Goal: Task Accomplishment & Management: Manage account settings

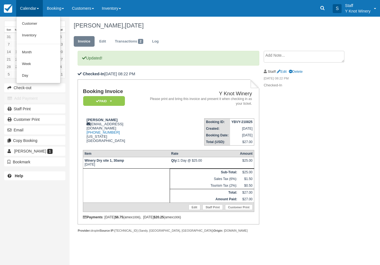
click at [53, 22] on link "Customer" at bounding box center [38, 24] width 44 height 12
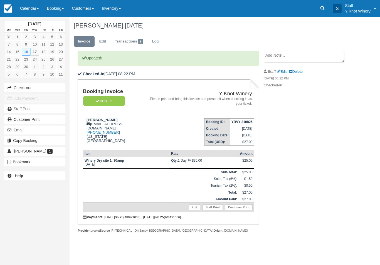
click at [37, 8] on link "Calendar" at bounding box center [29, 8] width 27 height 17
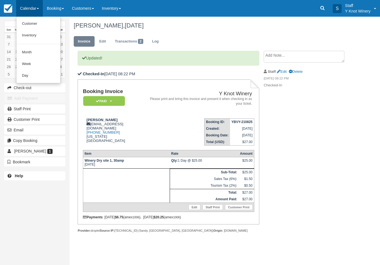
click at [30, 24] on link "Customer" at bounding box center [38, 24] width 44 height 12
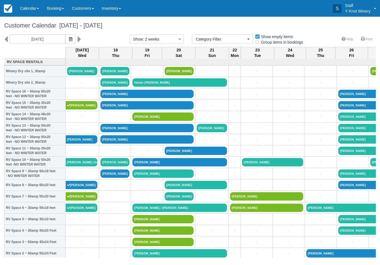
select select
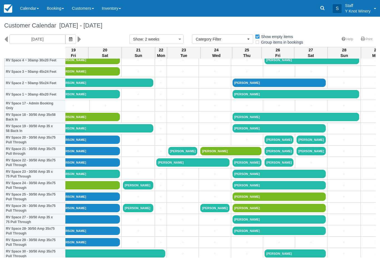
scroll to position [170, 74]
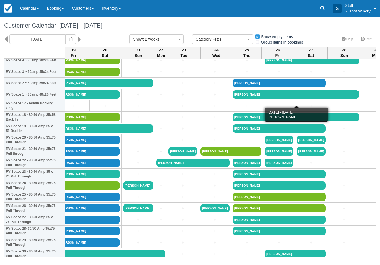
click at [340, 99] on link "Matthew Anderson" at bounding box center [295, 94] width 126 height 8
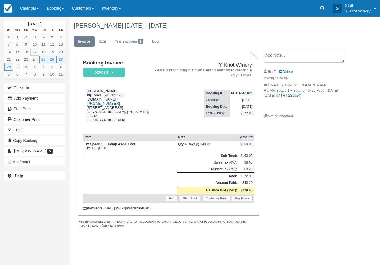
click at [37, 7] on link "Calendar" at bounding box center [29, 8] width 27 height 17
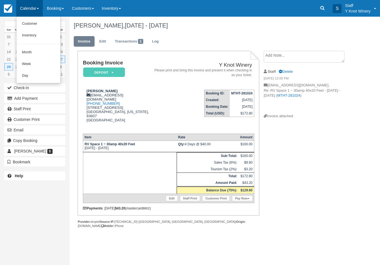
click at [47, 24] on link "Customer" at bounding box center [38, 24] width 44 height 12
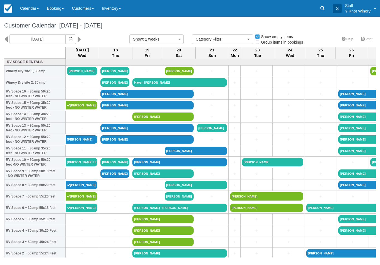
select select
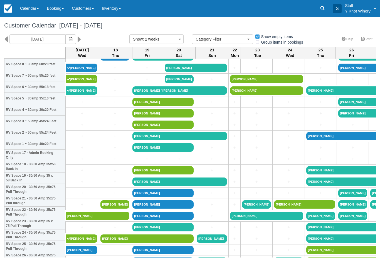
scroll to position [121, 0]
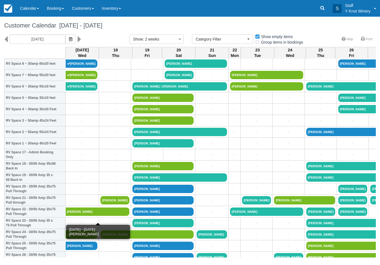
click at [106, 216] on link "Teresa Moitoso" at bounding box center [98, 212] width 64 height 8
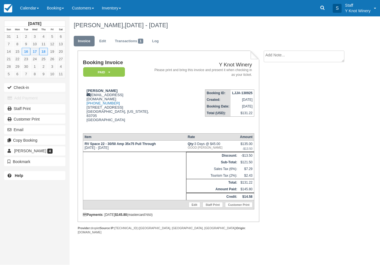
click at [36, 7] on link "Calendar" at bounding box center [29, 8] width 27 height 17
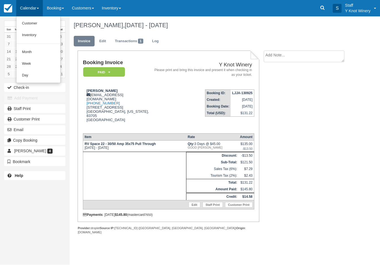
click at [44, 20] on link "Customer" at bounding box center [38, 24] width 44 height 12
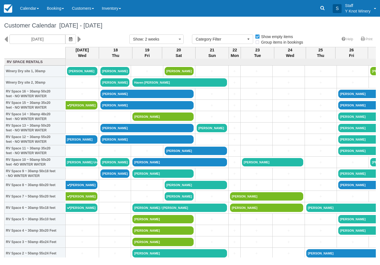
select select
